Goal: Task Accomplishment & Management: Use online tool/utility

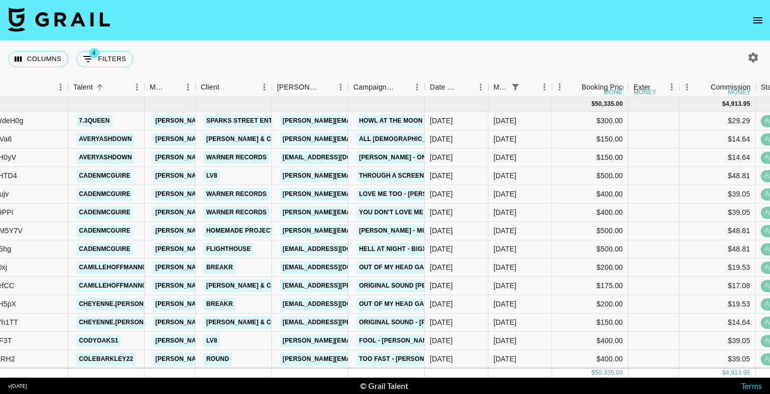
scroll to position [0, 143]
click at [112, 59] on button "4 Filters" at bounding box center [104, 59] width 57 height 16
select select "status"
select select "not"
select select "cancelled"
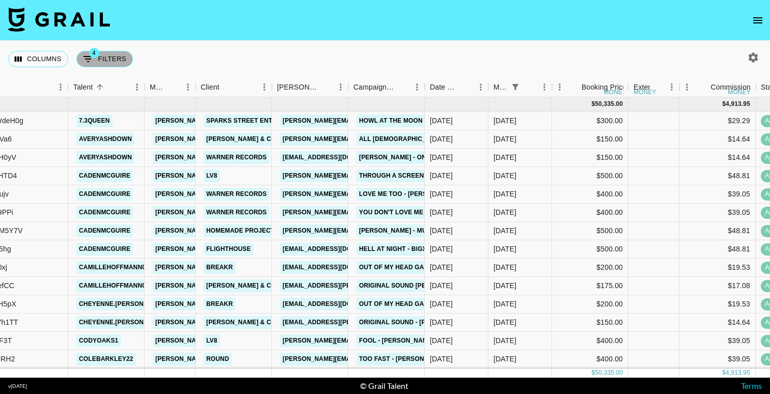
select select "status"
select select "not"
select select "declined"
select select "status"
select select "approved"
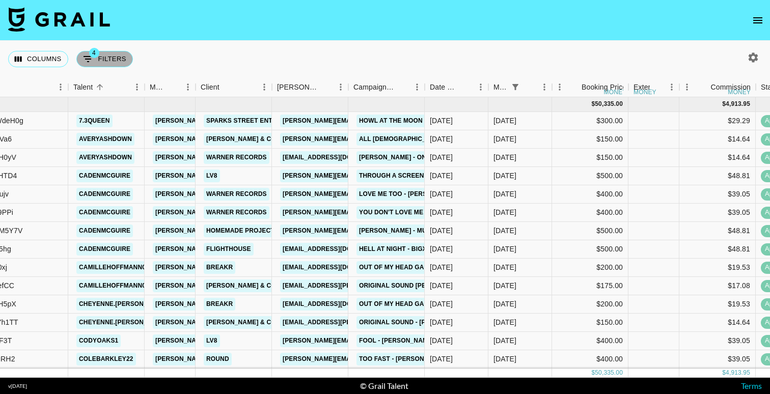
select select "monthDue2"
select select "[DATE]"
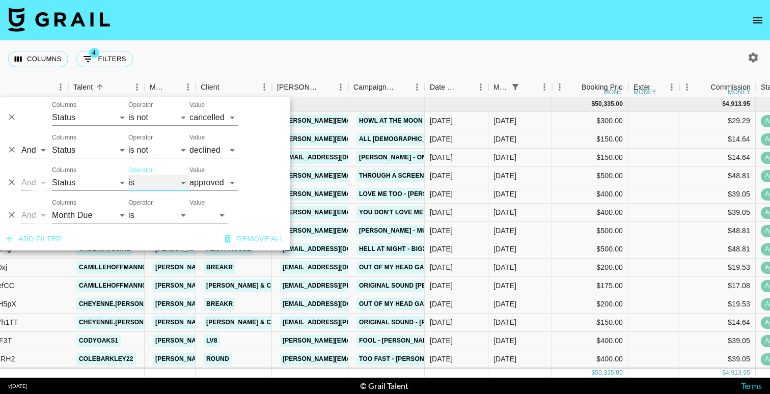
select select "not"
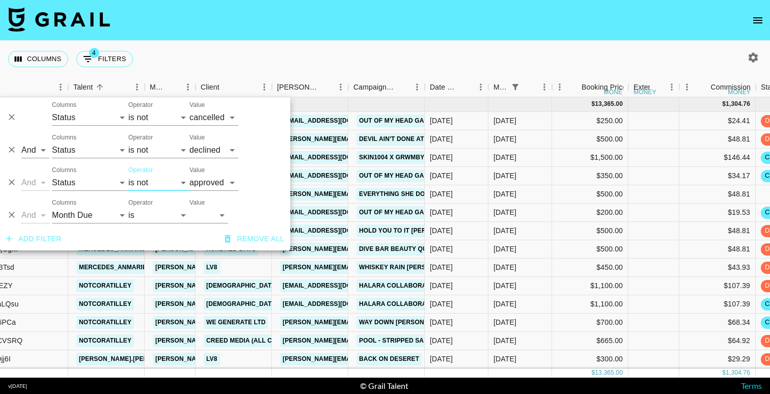
click at [237, 28] on nav at bounding box center [385, 20] width 770 height 41
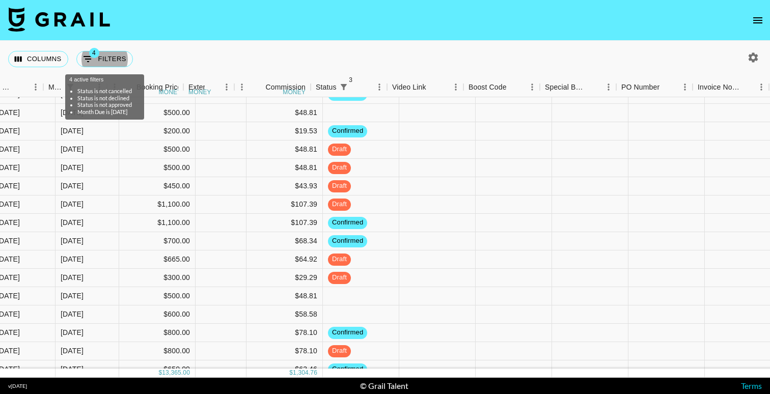
scroll to position [81, 588]
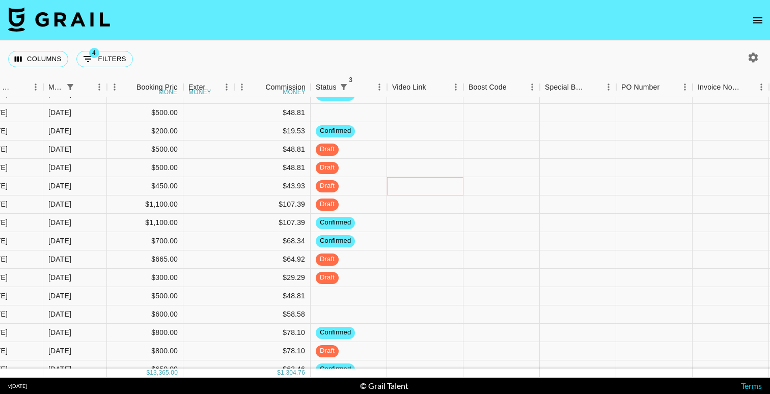
click at [412, 190] on div at bounding box center [425, 186] width 76 height 18
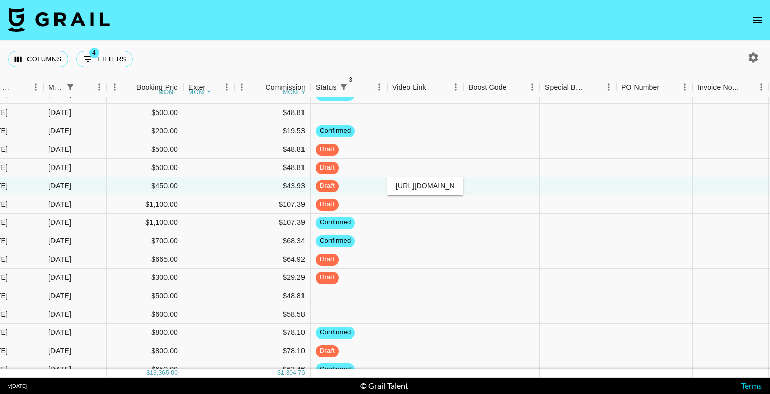
click at [462, 187] on input "[URL][DOMAIN_NAME]" at bounding box center [425, 186] width 75 height 8
type input "[URL][DOMAIN_NAME]"
click at [483, 186] on div at bounding box center [501, 186] width 76 height 18
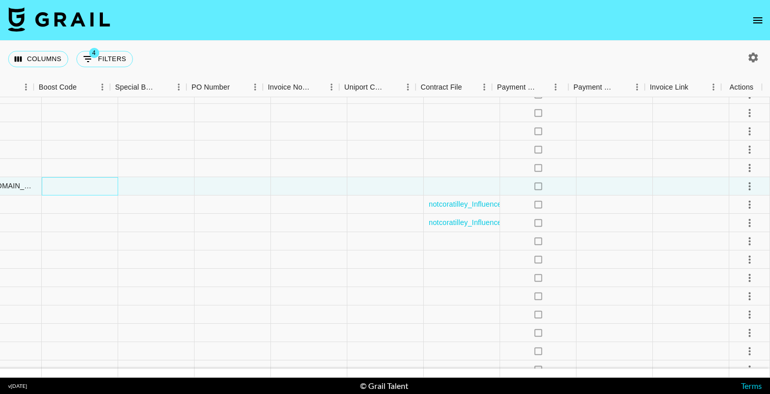
scroll to position [81, 1018]
click at [744, 190] on icon "select merge strategy" at bounding box center [750, 186] width 12 height 12
click at [739, 274] on li "Approve" at bounding box center [737, 281] width 66 height 18
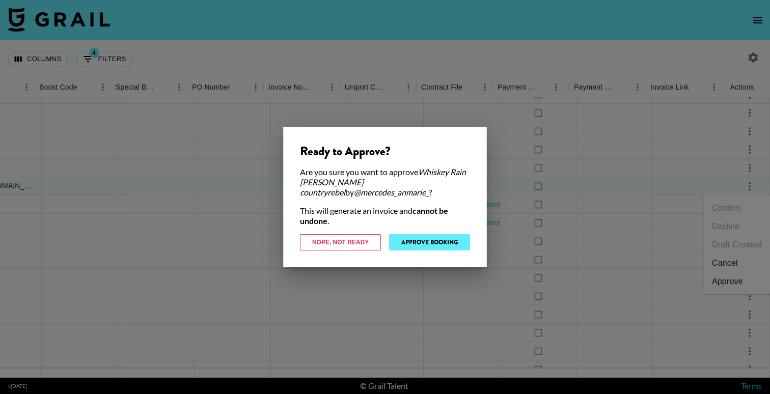
click at [458, 244] on button "Approve Booking" at bounding box center [429, 242] width 81 height 16
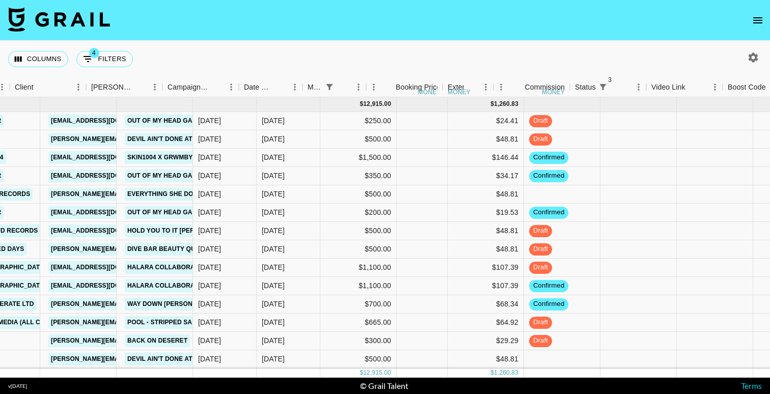
scroll to position [0, 390]
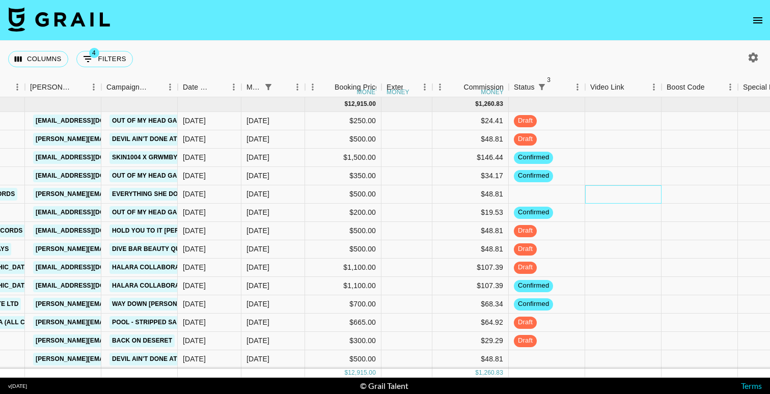
click at [611, 196] on div at bounding box center [623, 194] width 76 height 18
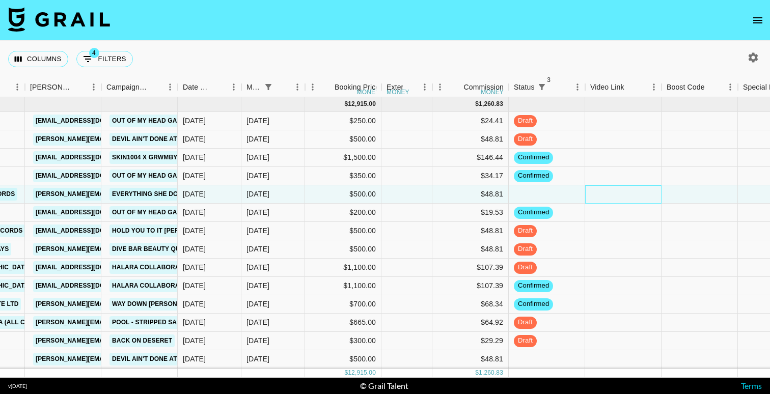
click at [611, 196] on div at bounding box center [623, 194] width 76 height 18
type input "[URL][DOMAIN_NAME][DOMAIN_NAME]"
click at [677, 190] on div at bounding box center [700, 194] width 76 height 18
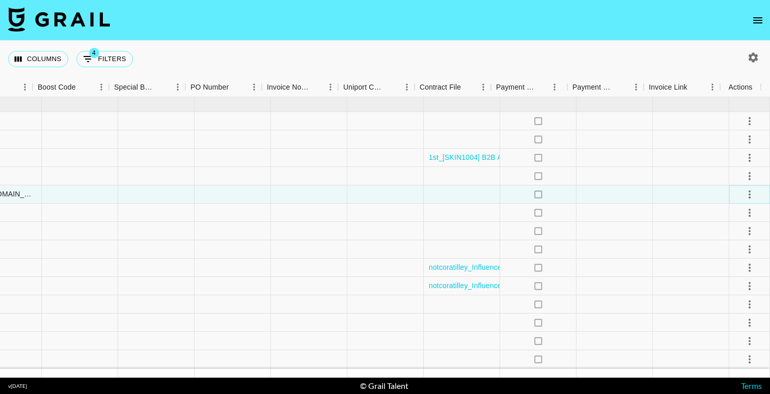
click at [744, 196] on icon "select merge strategy" at bounding box center [750, 194] width 12 height 12
click at [737, 285] on div "Approve" at bounding box center [727, 290] width 31 height 12
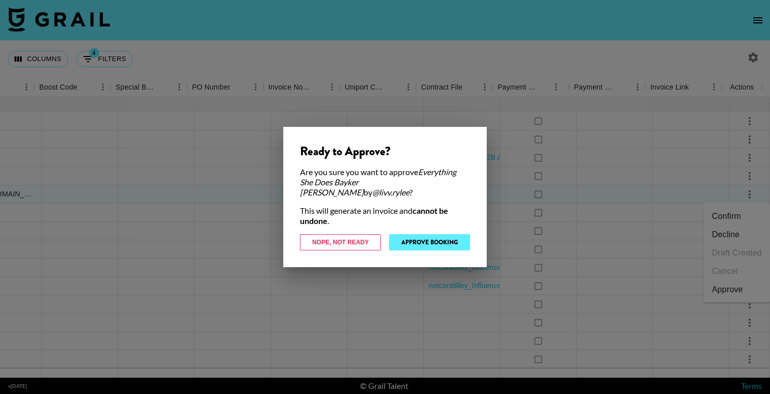
click at [450, 235] on button "Approve Booking" at bounding box center [429, 242] width 81 height 16
